Goal: Task Accomplishment & Management: Manage account settings

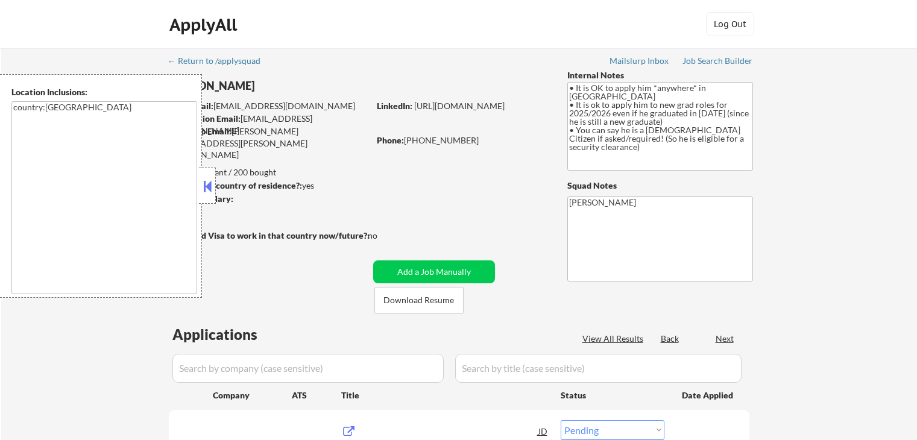
select select ""pending""
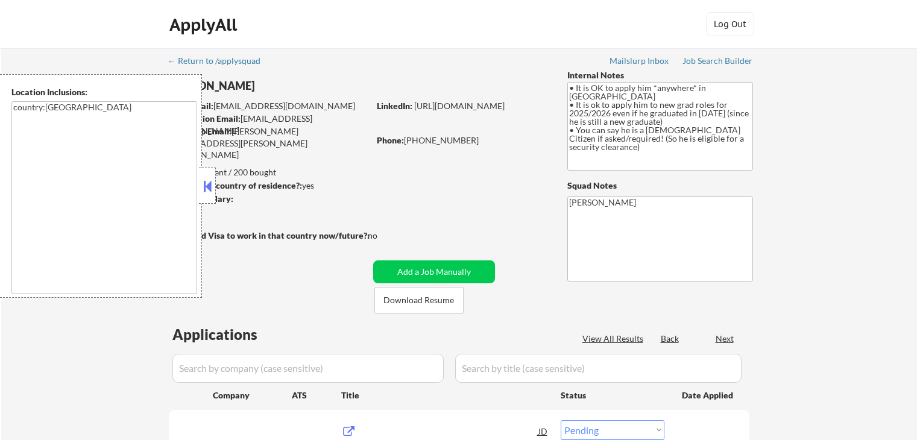
select select ""pending""
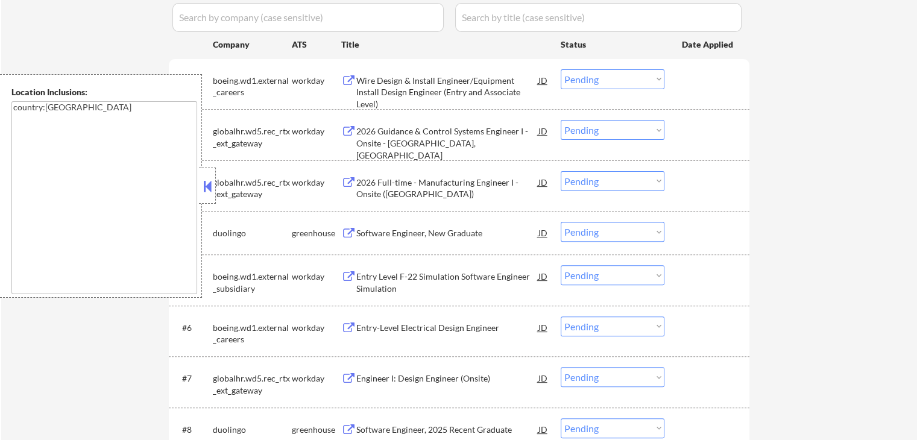
scroll to position [422, 0]
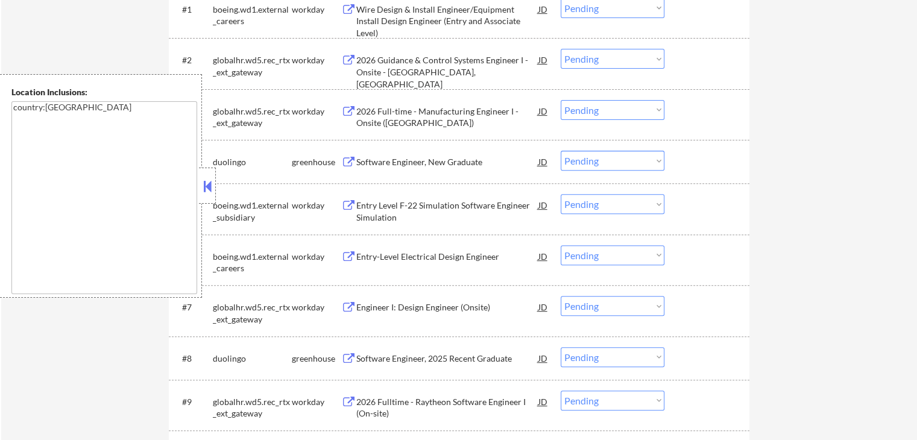
click at [359, 165] on div "Software Engineer, New Graduate" at bounding box center [447, 162] width 182 height 12
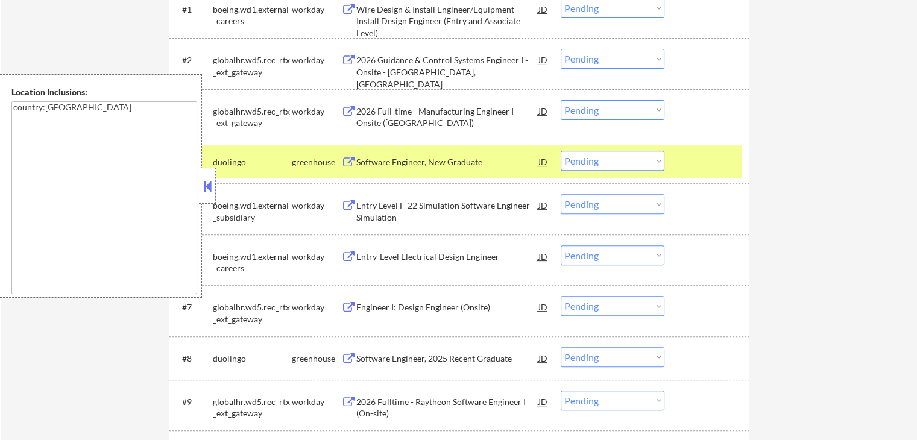
scroll to position [542, 0]
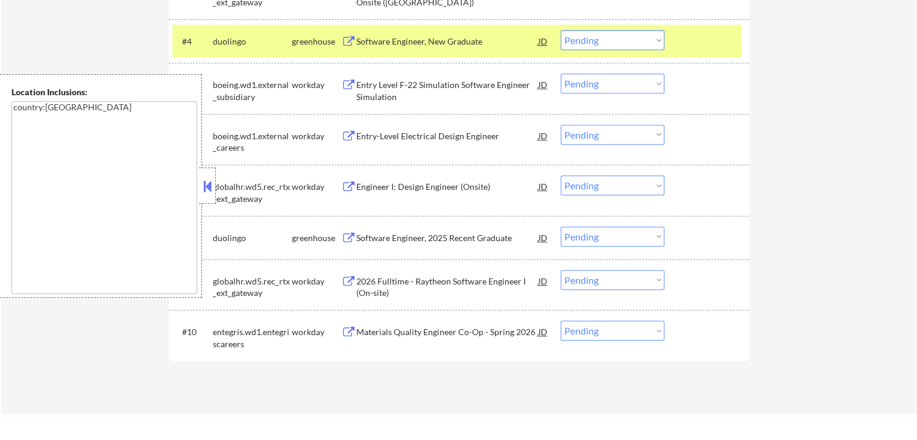
click at [377, 232] on div "Software Engineer, 2025 Recent Graduate" at bounding box center [447, 238] width 182 height 12
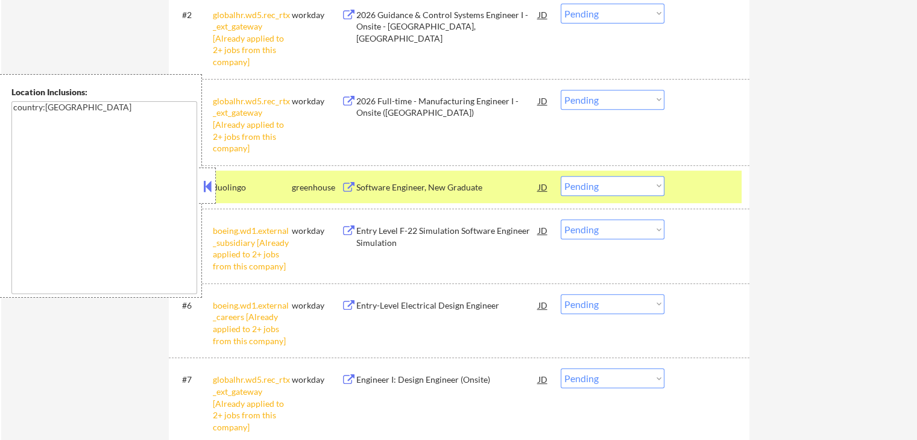
scroll to position [362, 0]
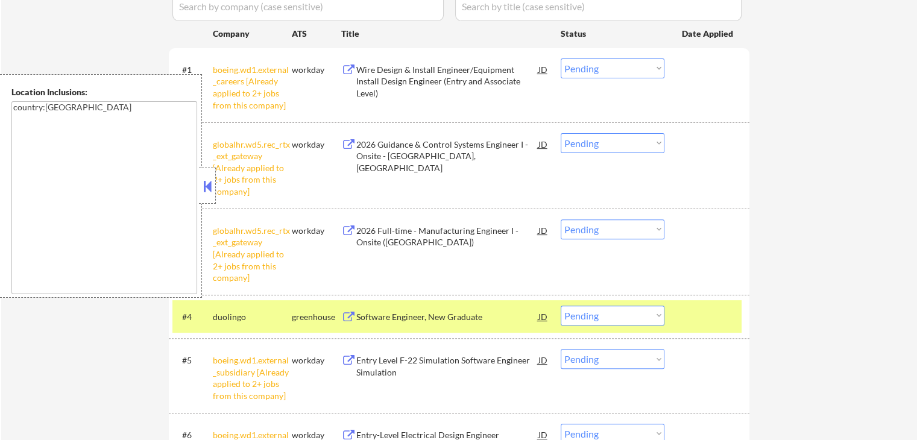
click at [785, 125] on div "← Return to /applysquad Mailslurp Inbox Job Search Builder [PERSON_NAME] User E…" at bounding box center [458, 247] width 915 height 1121
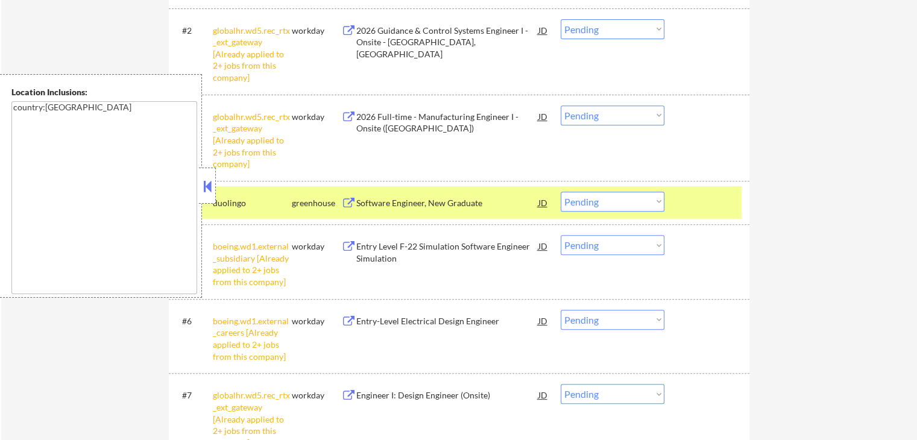
scroll to position [542, 0]
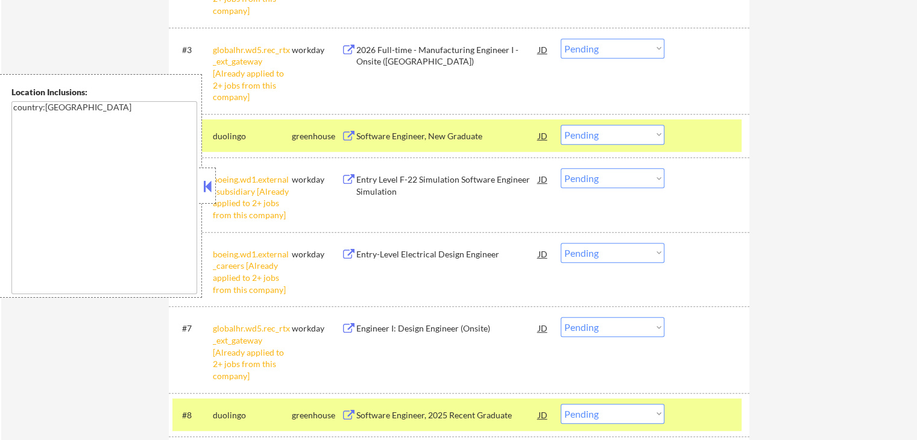
click at [618, 139] on select "Choose an option... Pending Applied Excluded (Questions) Excluded (Expired) Exc…" at bounding box center [612, 135] width 104 height 20
select select ""excluded""
click at [560, 125] on select "Choose an option... Pending Applied Excluded (Questions) Excluded (Expired) Exc…" at bounding box center [612, 135] width 104 height 20
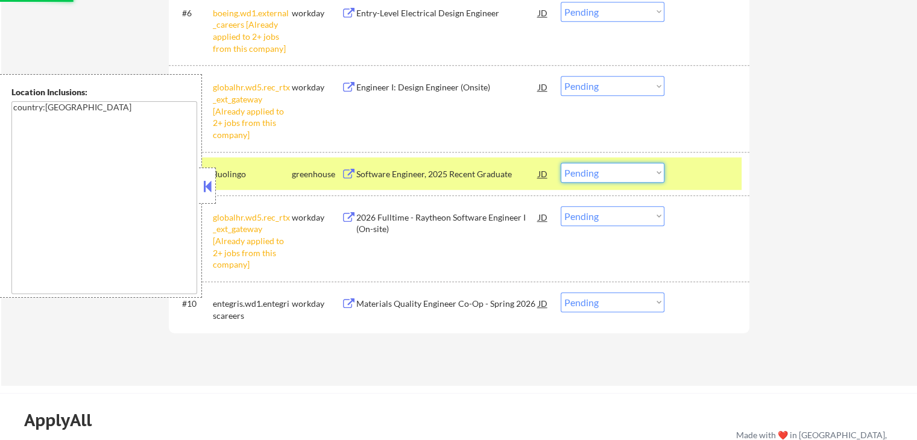
drag, startPoint x: 619, startPoint y: 170, endPoint x: 621, endPoint y: 177, distance: 7.5
click at [619, 170] on select "Choose an option... Pending Applied Excluded (Questions) Excluded (Expired) Exc…" at bounding box center [612, 173] width 104 height 20
select select ""excluded""
click at [560, 163] on select "Choose an option... Pending Applied Excluded (Questions) Excluded (Expired) Exc…" at bounding box center [612, 173] width 104 height 20
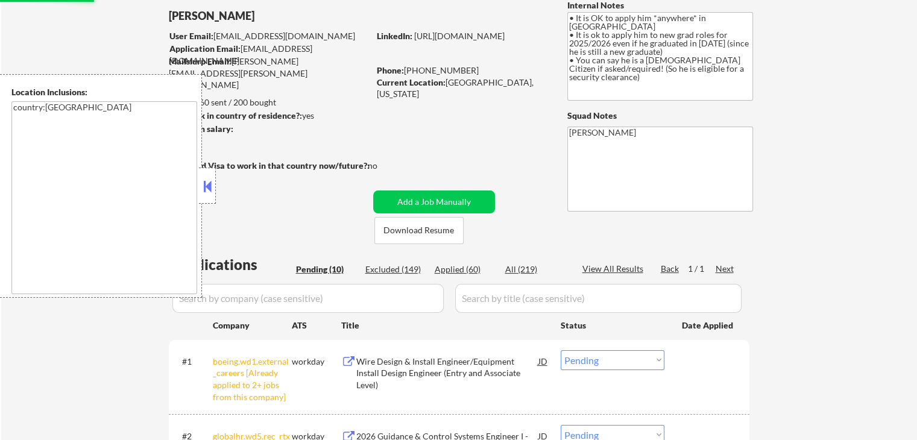
scroll to position [0, 0]
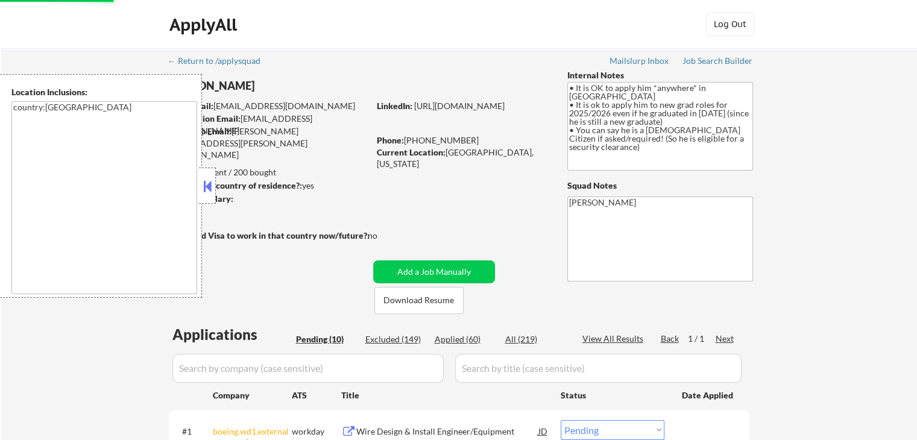
select select ""pending""
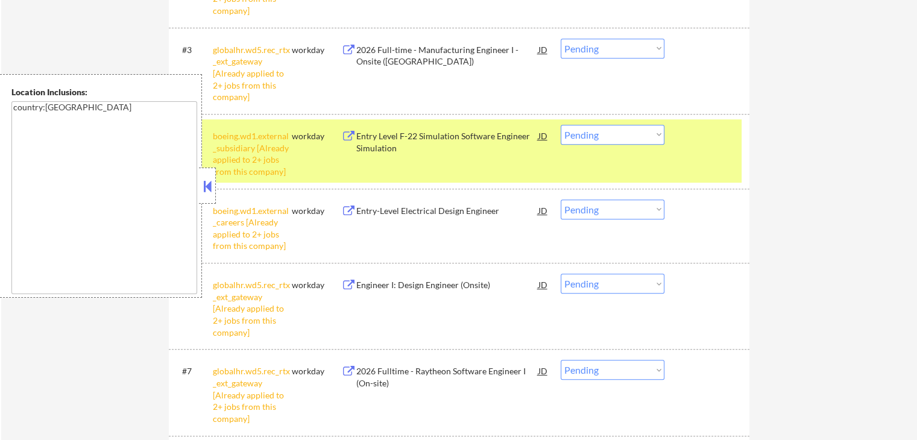
scroll to position [723, 0]
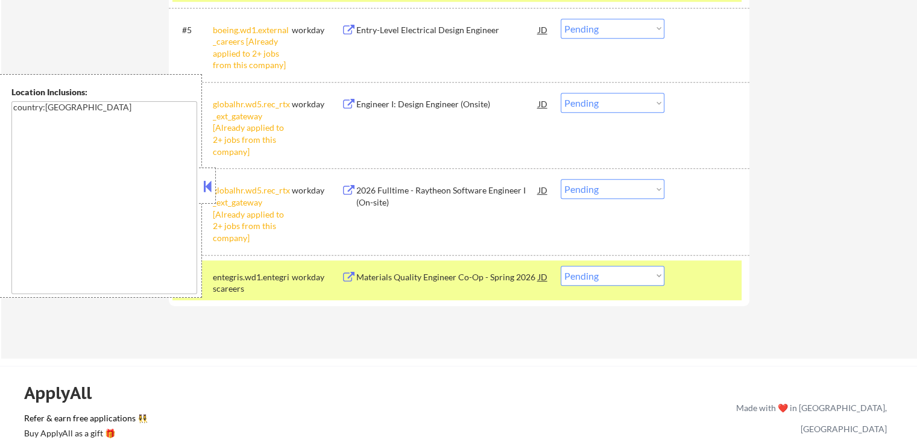
click at [598, 186] on select "Choose an option... Pending Applied Excluded (Questions) Excluded (Expired) Exc…" at bounding box center [612, 189] width 104 height 20
select select ""excluded__other_""
click at [560, 179] on select "Choose an option... Pending Applied Excluded (Questions) Excluded (Expired) Exc…" at bounding box center [612, 189] width 104 height 20
click at [620, 108] on select "Choose an option... Pending Applied Excluded (Questions) Excluded (Expired) Exc…" at bounding box center [612, 103] width 104 height 20
select select ""excluded__other_""
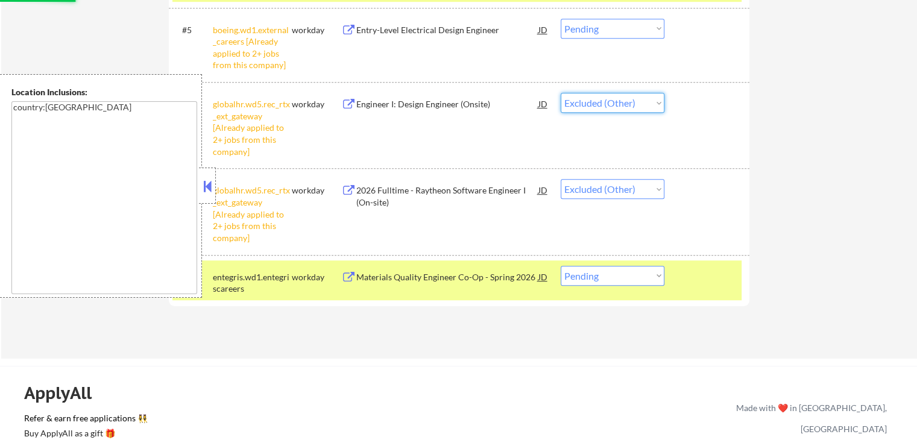
click at [560, 93] on select "Choose an option... Pending Applied Excluded (Questions) Excluded (Expired) Exc…" at bounding box center [612, 103] width 104 height 20
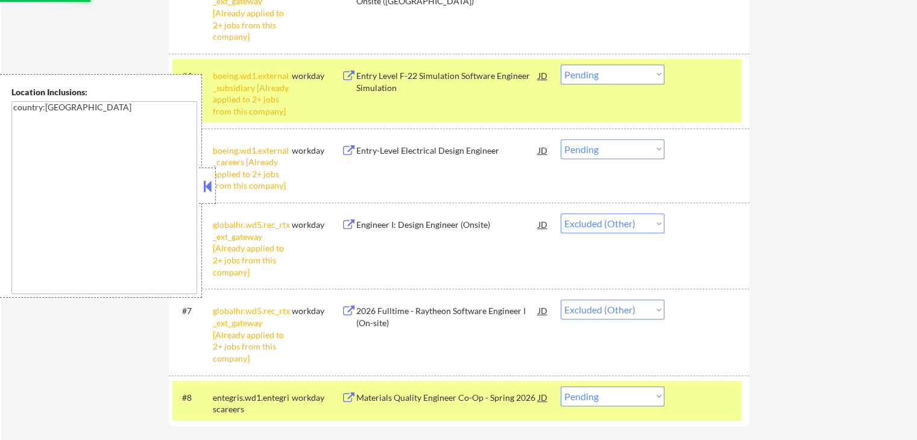
scroll to position [603, 0]
click at [611, 150] on select "Choose an option... Pending Applied Excluded (Questions) Excluded (Expired) Exc…" at bounding box center [612, 149] width 104 height 20
select select ""excluded__other_""
click at [560, 139] on select "Choose an option... Pending Applied Excluded (Questions) Excluded (Expired) Exc…" at bounding box center [612, 149] width 104 height 20
click at [618, 74] on select "Choose an option... Pending Applied Excluded (Questions) Excluded (Expired) Exc…" at bounding box center [612, 74] width 104 height 20
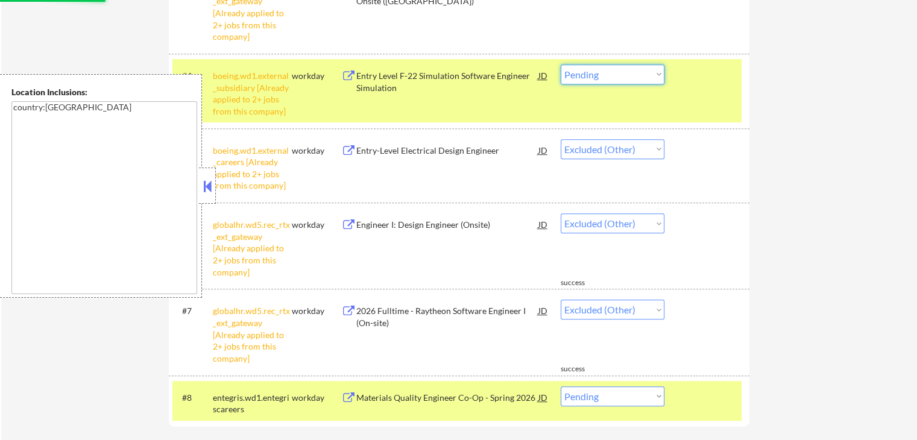
select select ""excluded__other_""
click at [560, 64] on select "Choose an option... Pending Applied Excluded (Questions) Excluded (Expired) Exc…" at bounding box center [612, 74] width 104 height 20
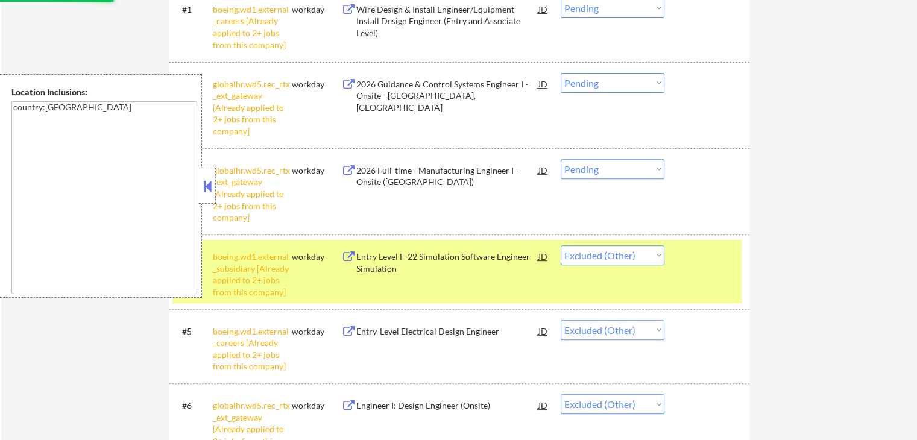
scroll to position [422, 0]
click at [607, 166] on select "Choose an option... Pending Applied Excluded (Questions) Excluded (Expired) Exc…" at bounding box center [612, 169] width 104 height 20
click at [636, 172] on select "Choose an option... Pending Applied Excluded (Questions) Excluded (Expired) Exc…" at bounding box center [612, 169] width 104 height 20
select select ""excluded__other_""
click at [560, 159] on select "Choose an option... Pending Applied Excluded (Questions) Excluded (Expired) Exc…" at bounding box center [612, 169] width 104 height 20
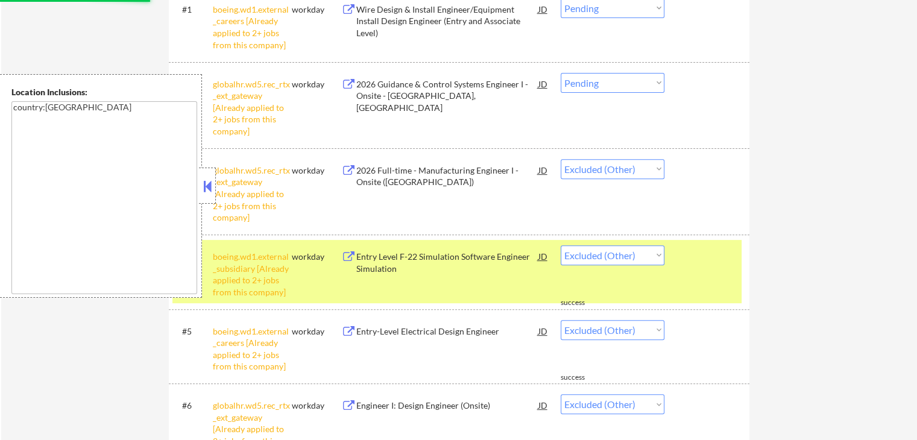
click at [619, 62] on div "#2 globalhr.wd5.rec_rtx_ext_gateway [Already applied to 2+ jobs from this compa…" at bounding box center [459, 105] width 580 height 86
click at [618, 81] on select "Choose an option... Pending Applied Excluded (Questions) Excluded (Expired) Exc…" at bounding box center [612, 83] width 104 height 20
select select ""excluded__other_""
click at [560, 73] on select "Choose an option... Pending Applied Excluded (Questions) Excluded (Expired) Exc…" at bounding box center [612, 83] width 104 height 20
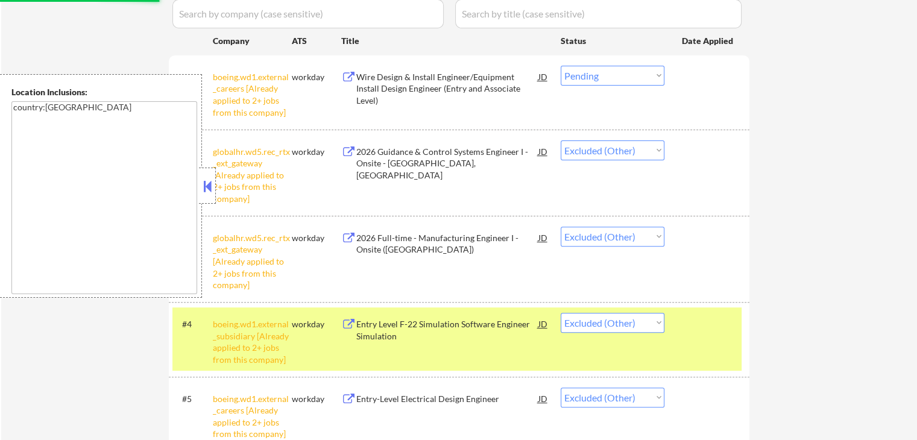
scroll to position [301, 0]
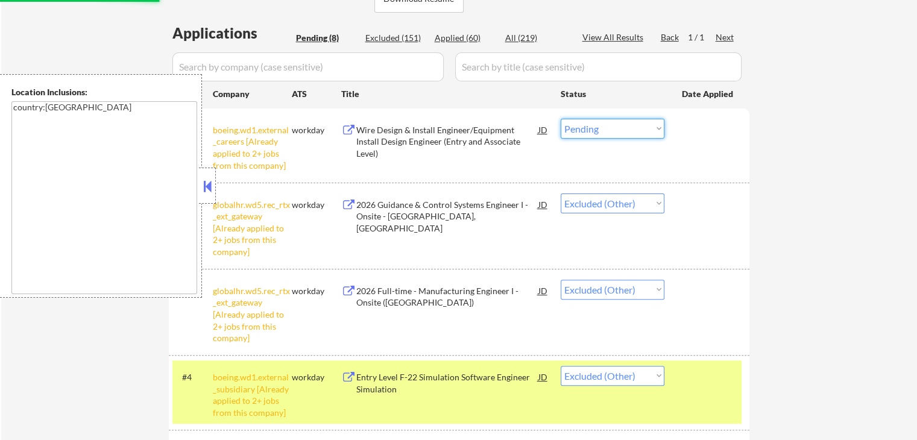
click at [607, 128] on select "Choose an option... Pending Applied Excluded (Questions) Excluded (Expired) Exc…" at bounding box center [612, 129] width 104 height 20
select select ""excluded__other_""
click at [560, 119] on select "Choose an option... Pending Applied Excluded (Questions) Excluded (Expired) Exc…" at bounding box center [612, 129] width 104 height 20
click at [844, 146] on div "← Return to /applysquad Mailslurp Inbox Job Search Builder [PERSON_NAME] User E…" at bounding box center [458, 263] width 915 height 1033
select select ""pending""
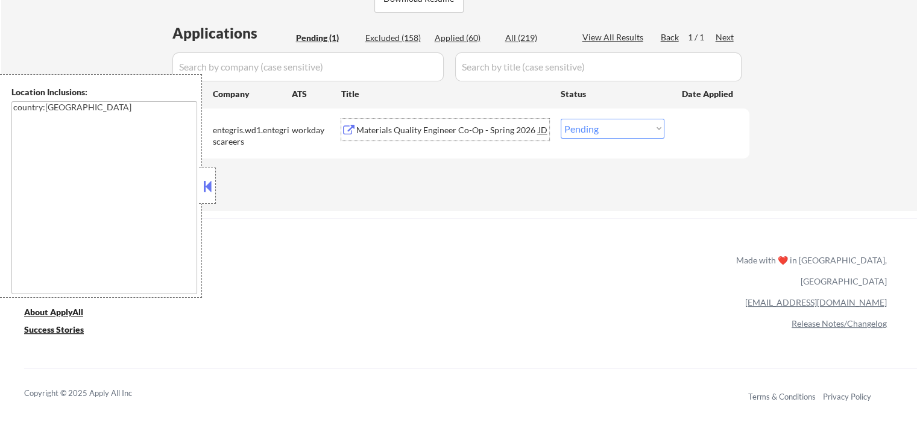
click at [427, 122] on div "Materials Quality Engineer Co-Op - Spring 2026" at bounding box center [447, 130] width 182 height 22
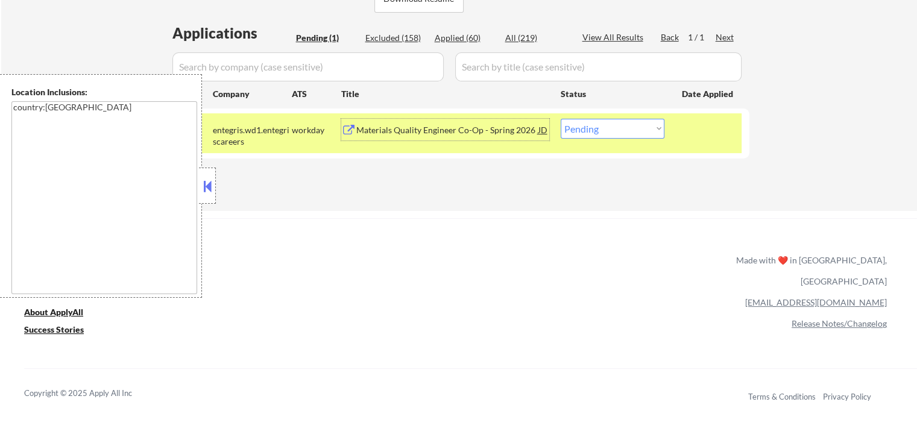
click at [598, 131] on select "Choose an option... Pending Applied Excluded (Questions) Excluded (Expired) Exc…" at bounding box center [612, 129] width 104 height 20
select select ""applied""
click at [560, 119] on select "Choose an option... Pending Applied Excluded (Questions) Excluded (Expired) Exc…" at bounding box center [612, 129] width 104 height 20
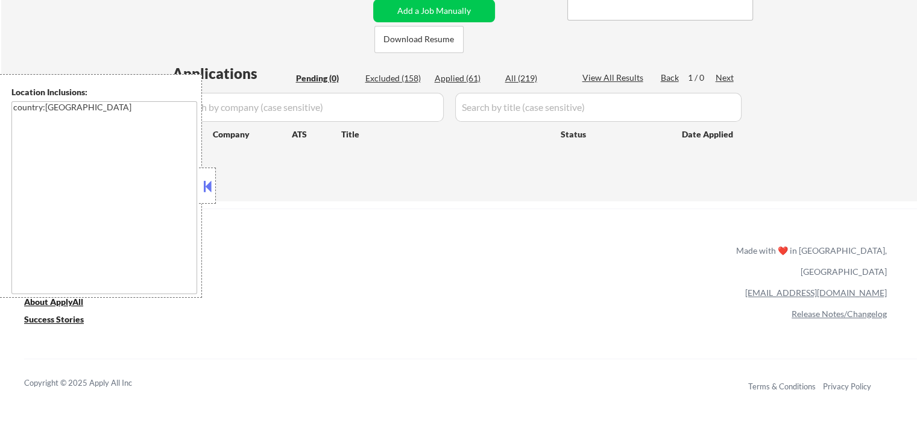
scroll to position [241, 0]
